Goal: Information Seeking & Learning: Learn about a topic

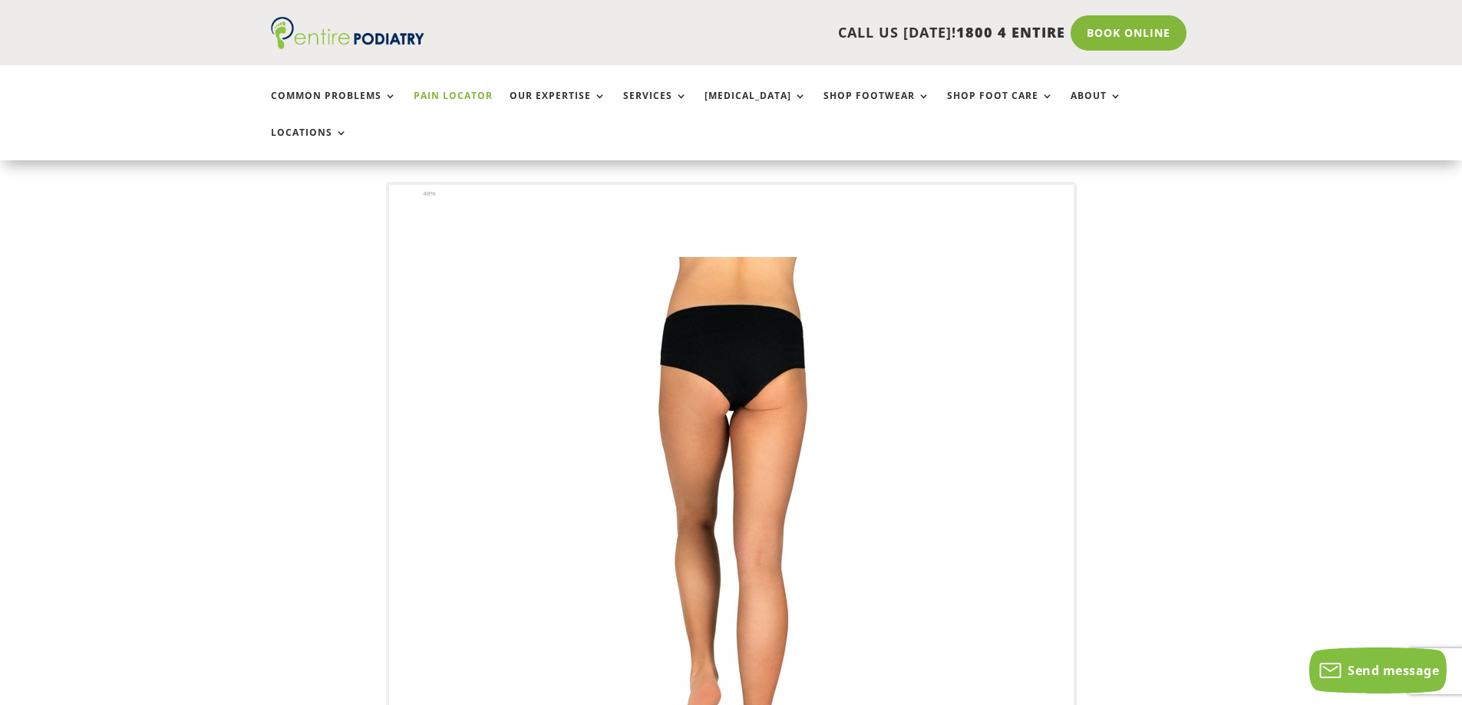
scroll to position [123, 0]
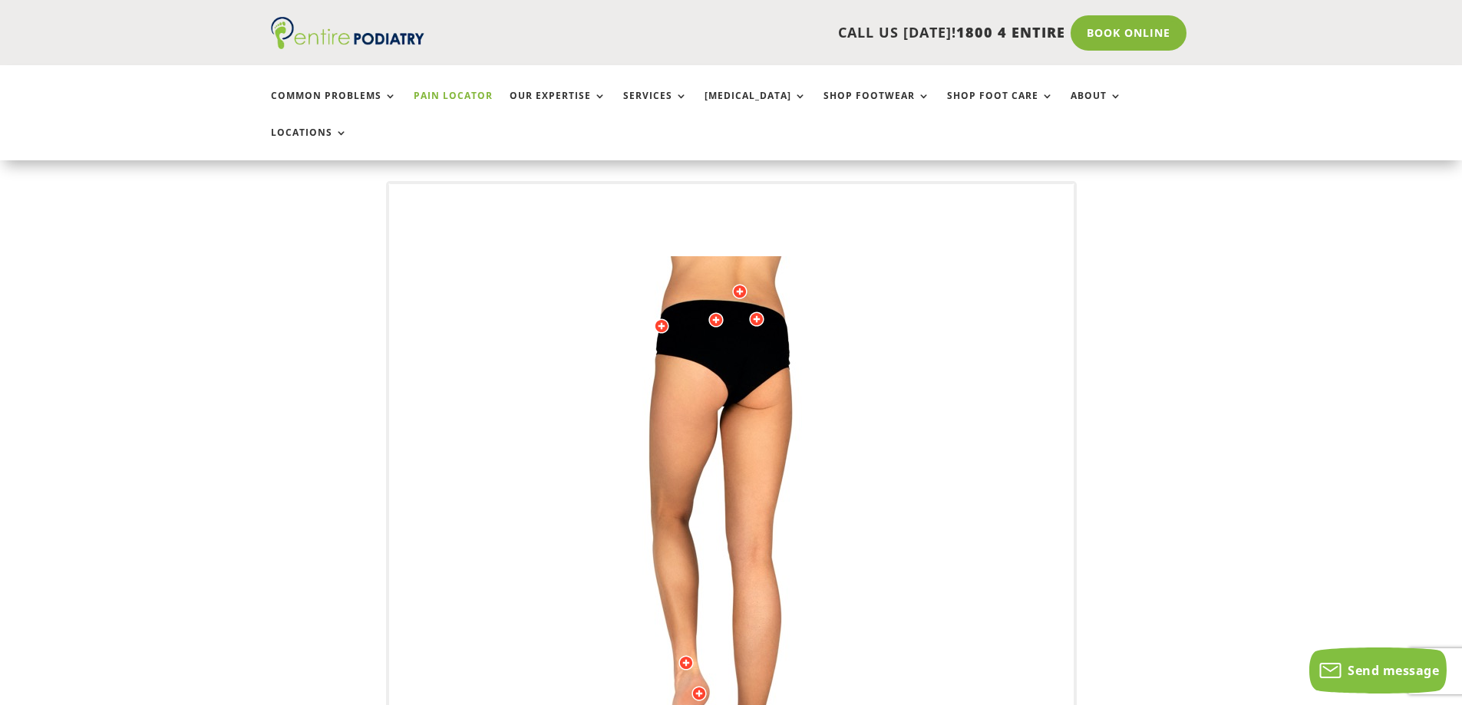
click at [830, 294] on img at bounding box center [732, 563] width 424 height 614
click at [830, 299] on img at bounding box center [732, 563] width 424 height 614
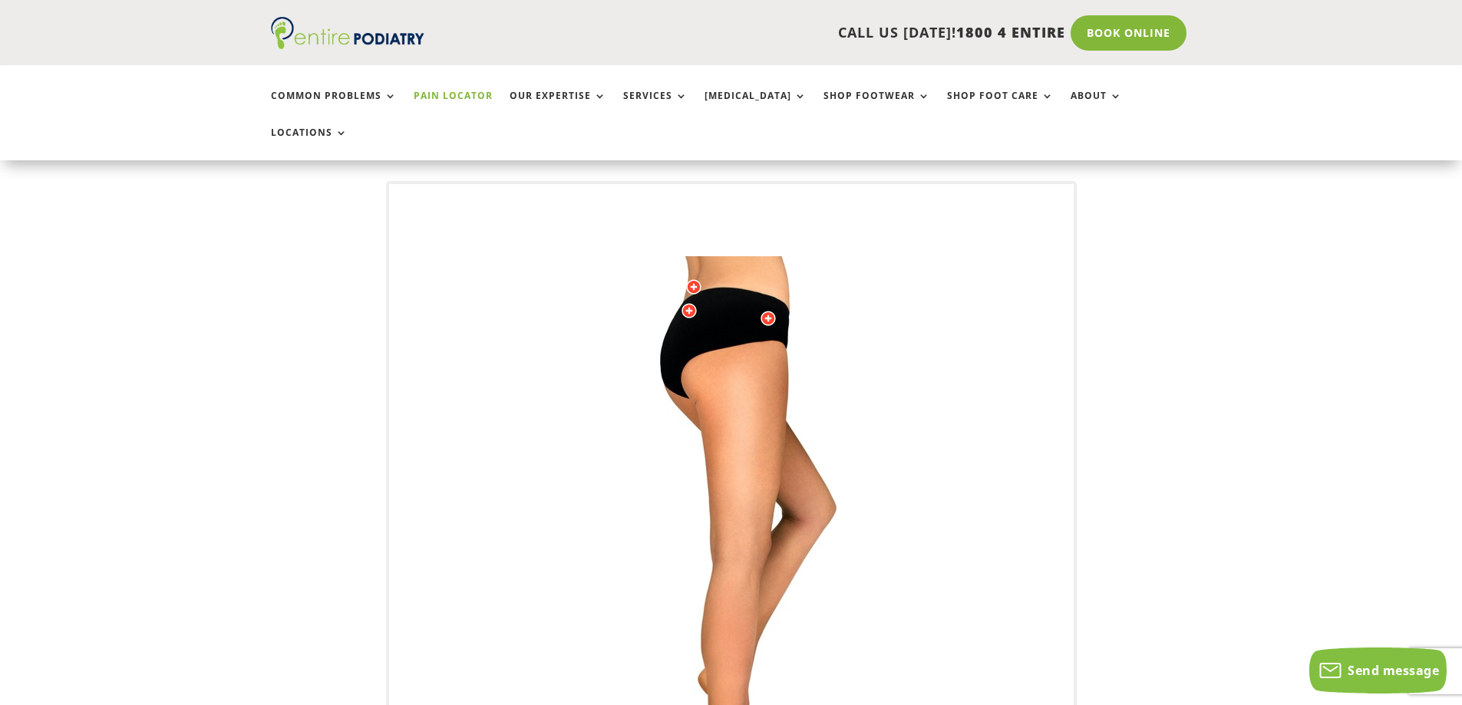
drag, startPoint x: 891, startPoint y: 299, endPoint x: 823, endPoint y: 301, distance: 67.6
click at [823, 301] on img at bounding box center [732, 563] width 424 height 614
click at [697, 279] on div at bounding box center [693, 286] width 15 height 15
click at [510, 303] on span "Read more" at bounding box center [495, 309] width 47 height 12
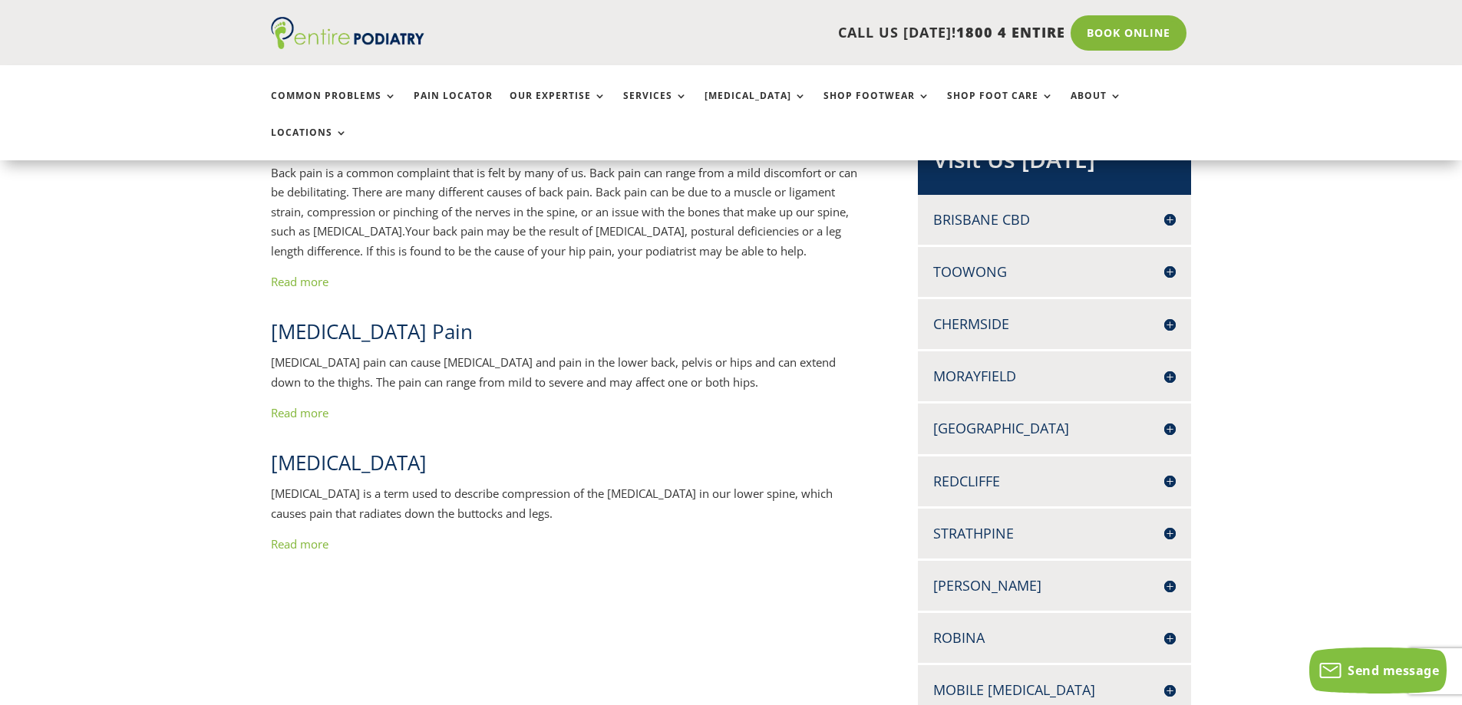
scroll to position [368, 0]
